Goal: Information Seeking & Learning: Learn about a topic

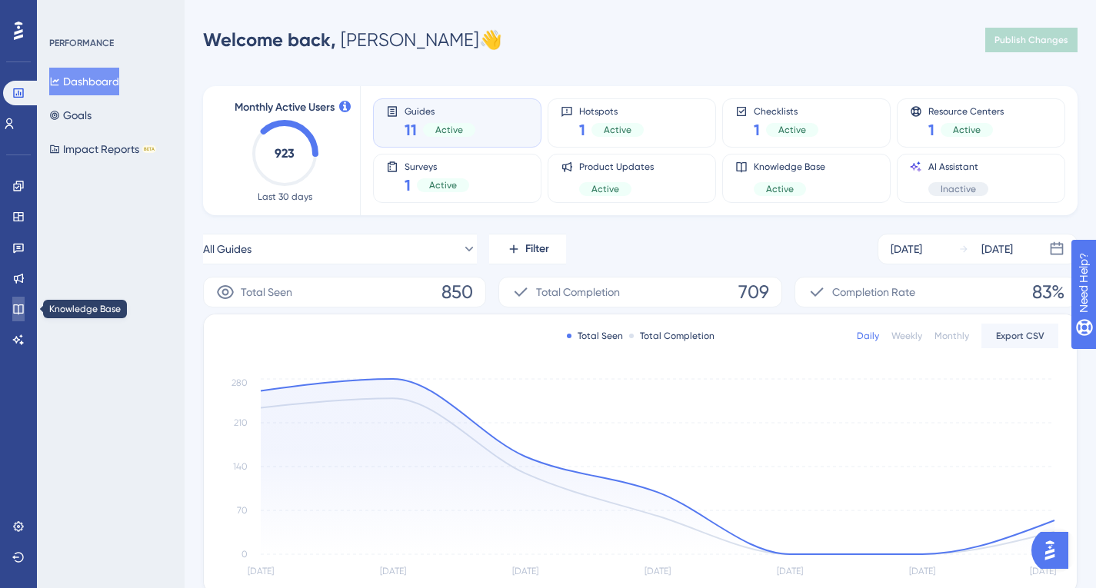
click at [18, 304] on icon at bounding box center [18, 309] width 12 height 12
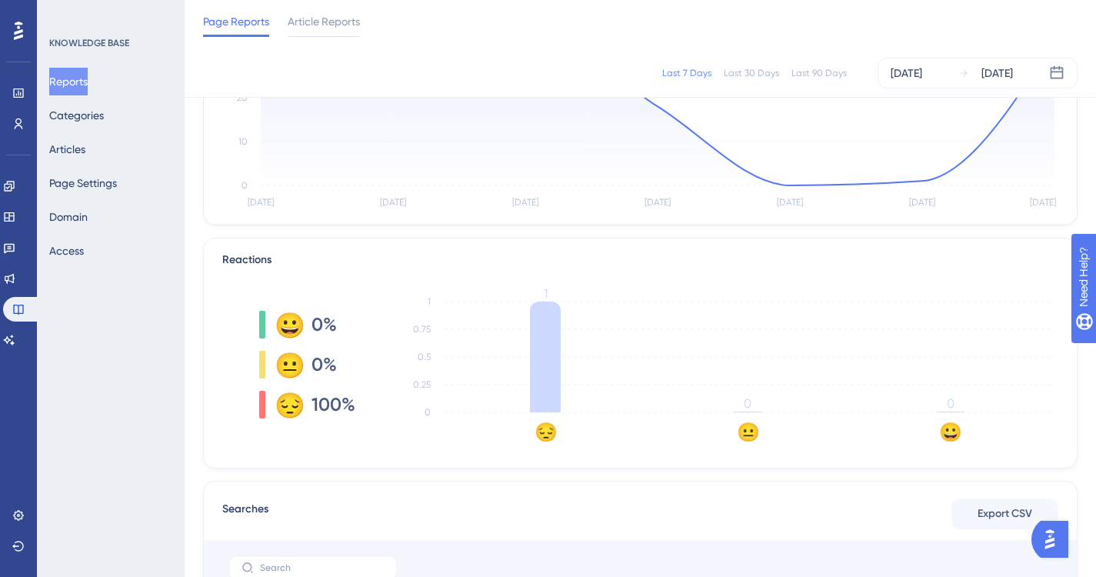
scroll to position [231, 0]
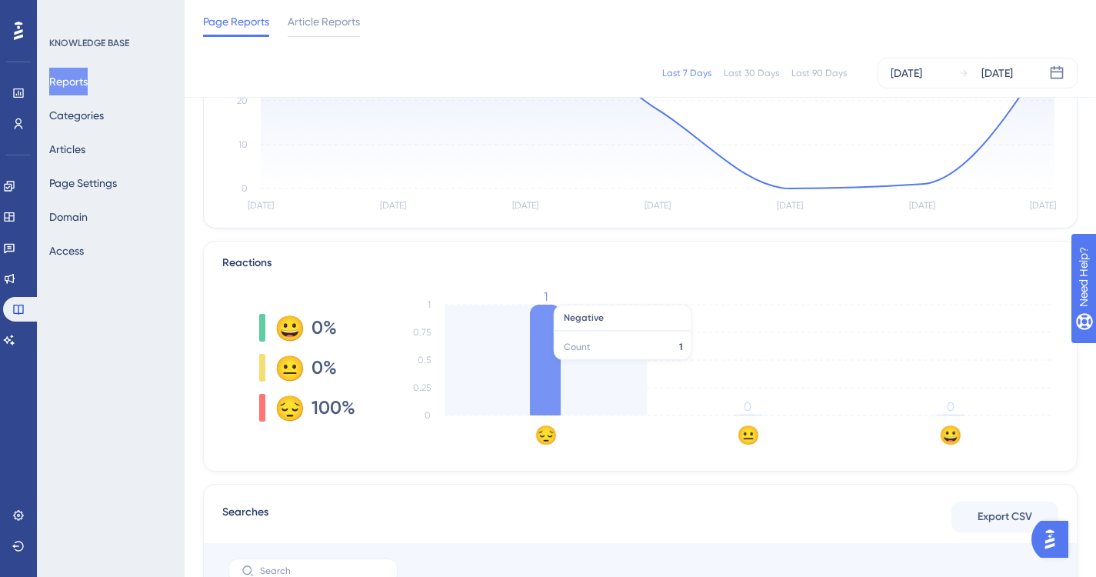
click at [532, 356] on icon at bounding box center [545, 360] width 31 height 111
click at [548, 380] on icon at bounding box center [545, 360] width 31 height 111
drag, startPoint x: 548, startPoint y: 380, endPoint x: 579, endPoint y: 346, distance: 46.2
click at [579, 346] on icon "😔 😐 😀 0 0.25 0.5 0.75 1 1 0 0" at bounding box center [725, 368] width 666 height 154
click at [586, 380] on icon "😔 😐 😀 0 0.25 0.5 0.75 1 1 0 0" at bounding box center [725, 368] width 666 height 154
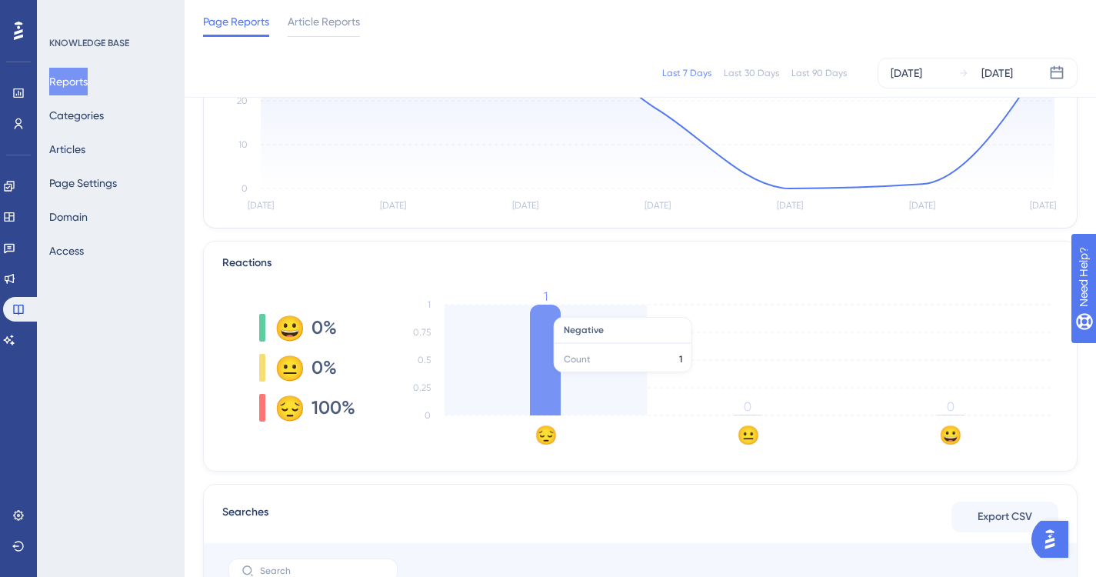
click at [586, 380] on icon "😔 😐 😀 0 0.25 0.5 0.75 1 1 0 0" at bounding box center [725, 368] width 666 height 154
click at [586, 351] on icon "😔 😐 😀 0 0.25 0.5 0.75 1 1 0 0" at bounding box center [725, 368] width 666 height 154
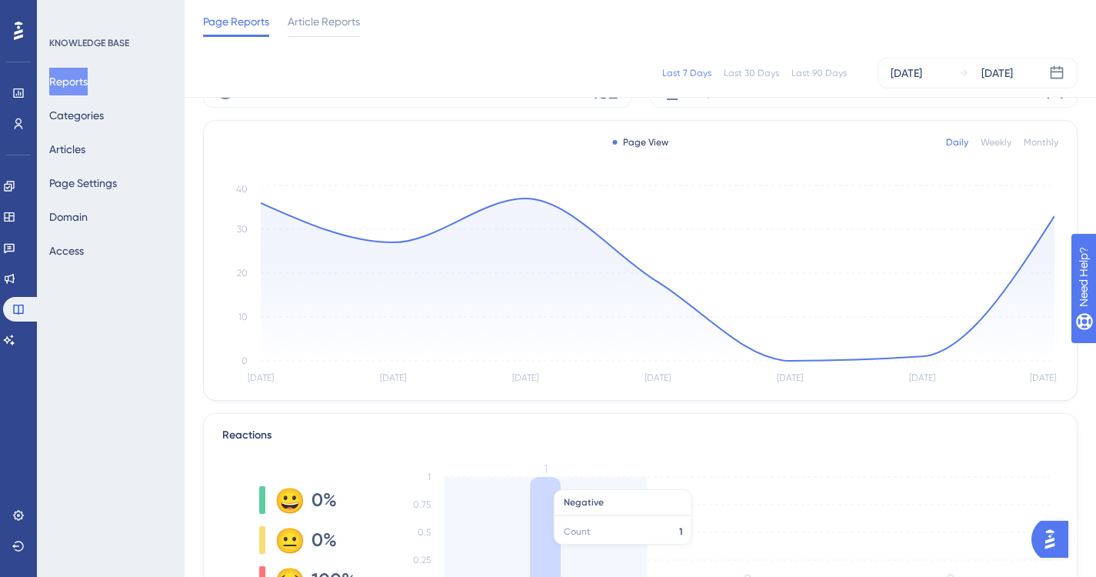
scroll to position [0, 0]
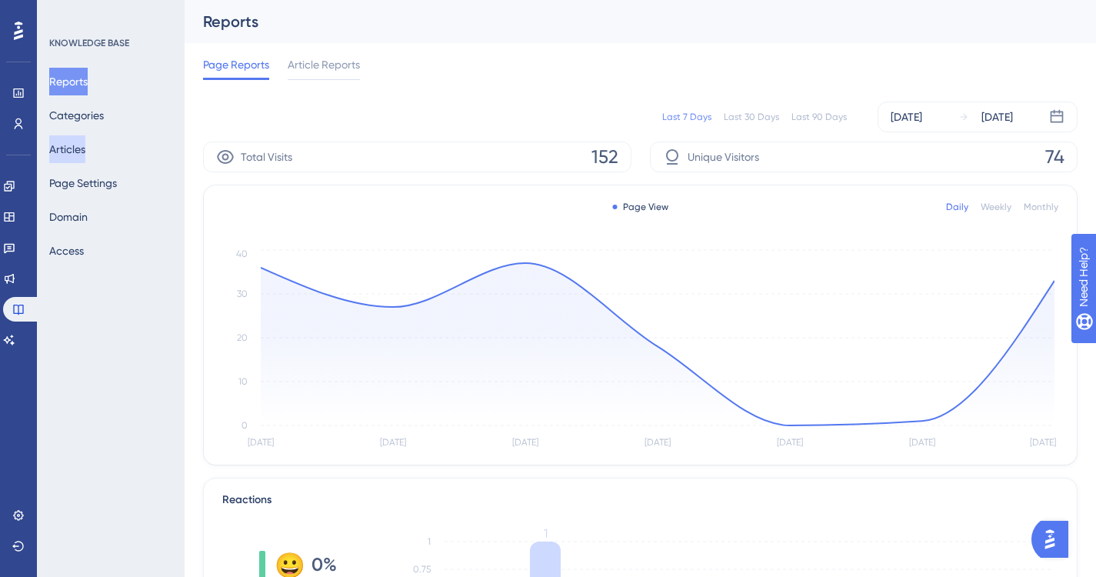
click at [79, 138] on button "Articles" at bounding box center [67, 149] width 36 height 28
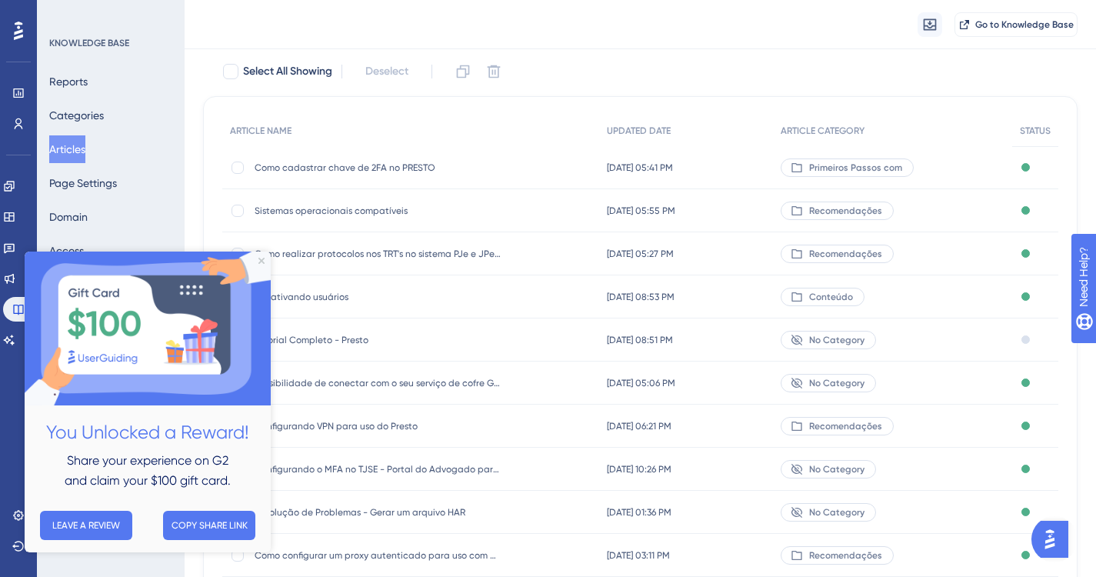
scroll to position [88, 0]
click at [259, 261] on icon "Close Preview" at bounding box center [261, 261] width 6 height 6
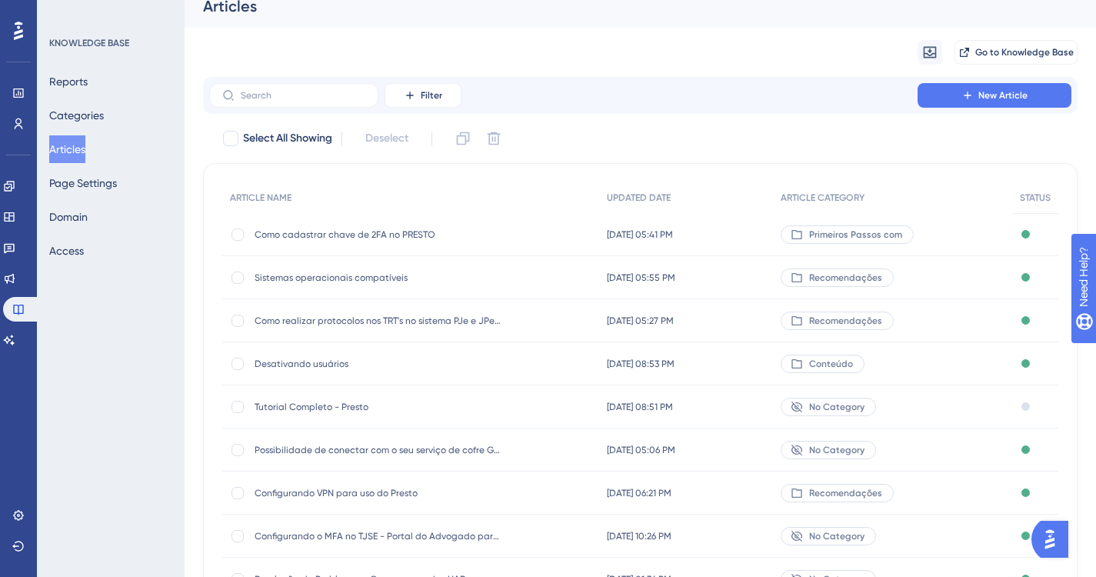
scroll to position [0, 0]
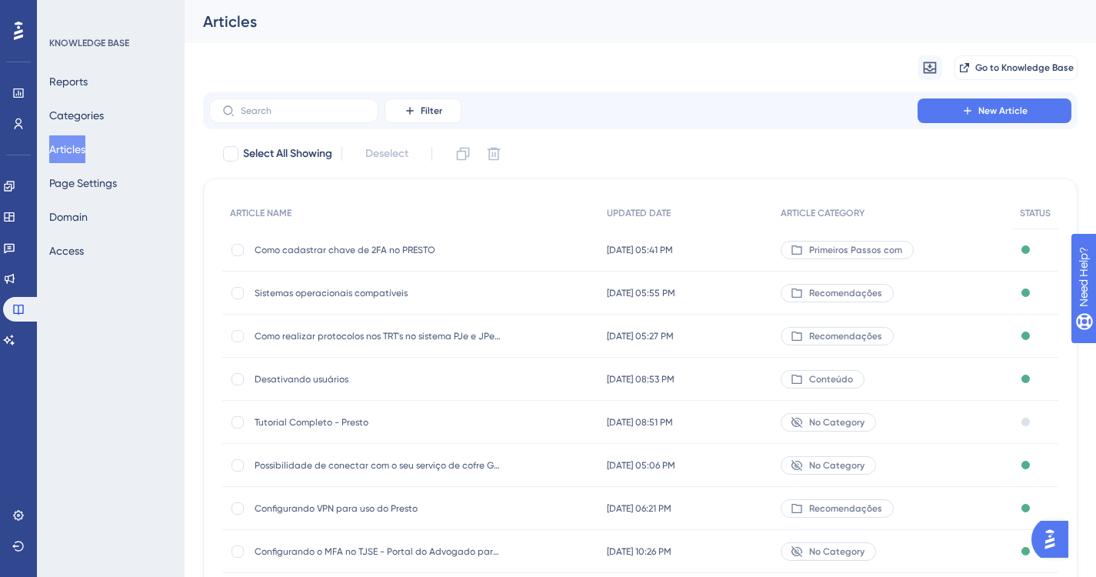
click at [549, 52] on div "Migrate from Go to Knowledge Base" at bounding box center [640, 67] width 874 height 49
